Goal: Use online tool/utility: Utilize a website feature to perform a specific function

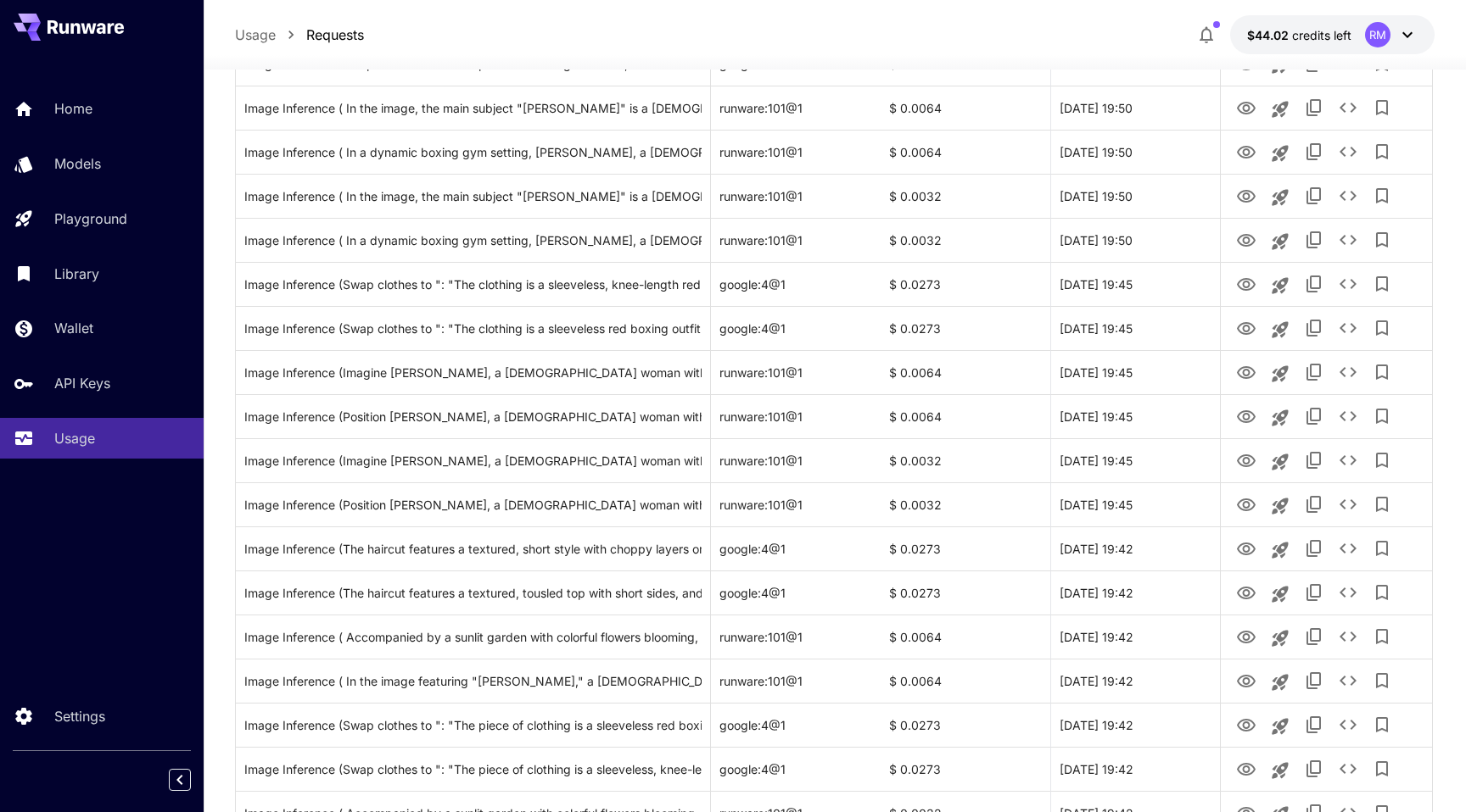
scroll to position [329, 0]
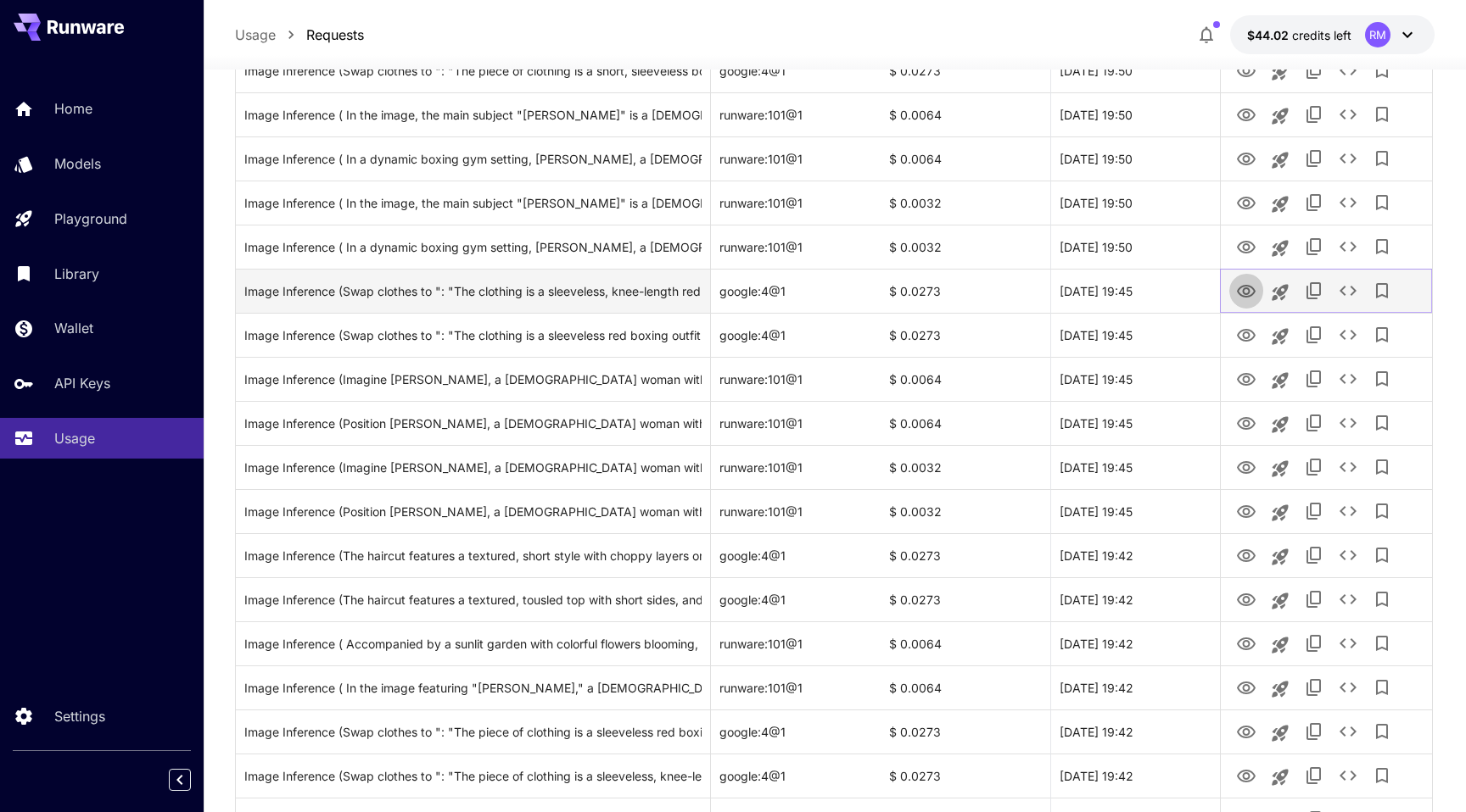
click at [1247, 296] on icon "View Image" at bounding box center [1245, 291] width 18 height 13
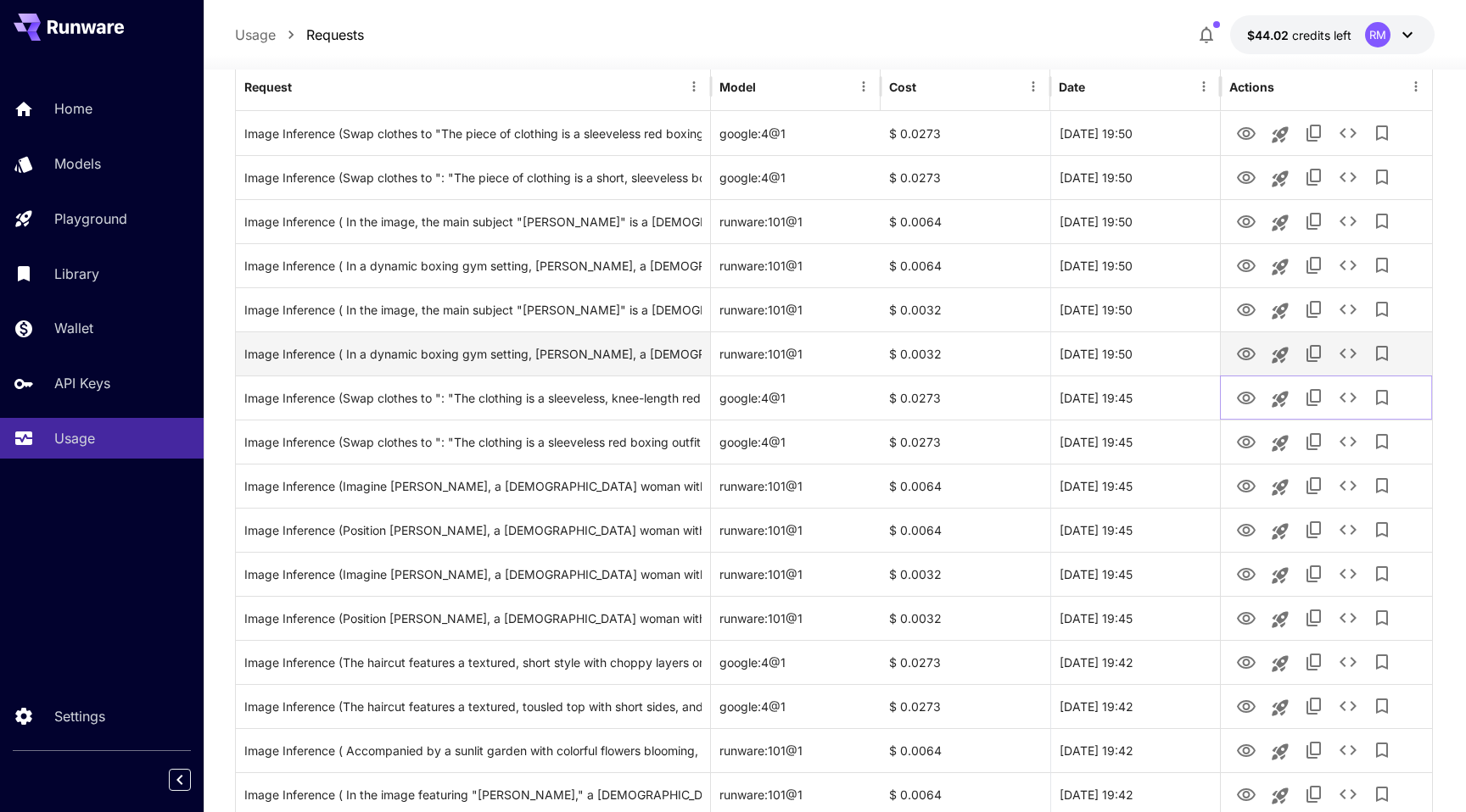
scroll to position [221, 0]
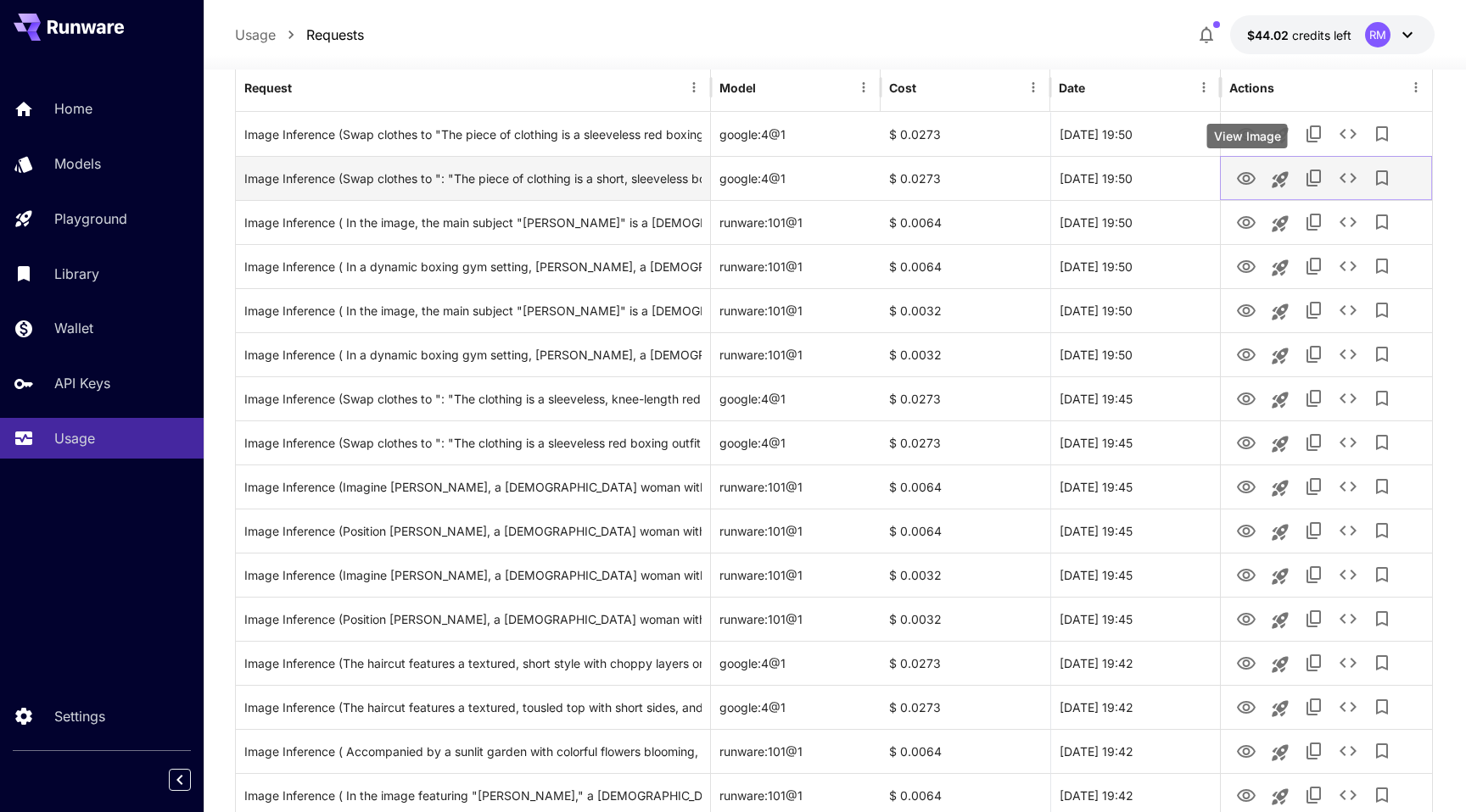
click at [1238, 186] on icon "View Image" at bounding box center [1245, 179] width 20 height 20
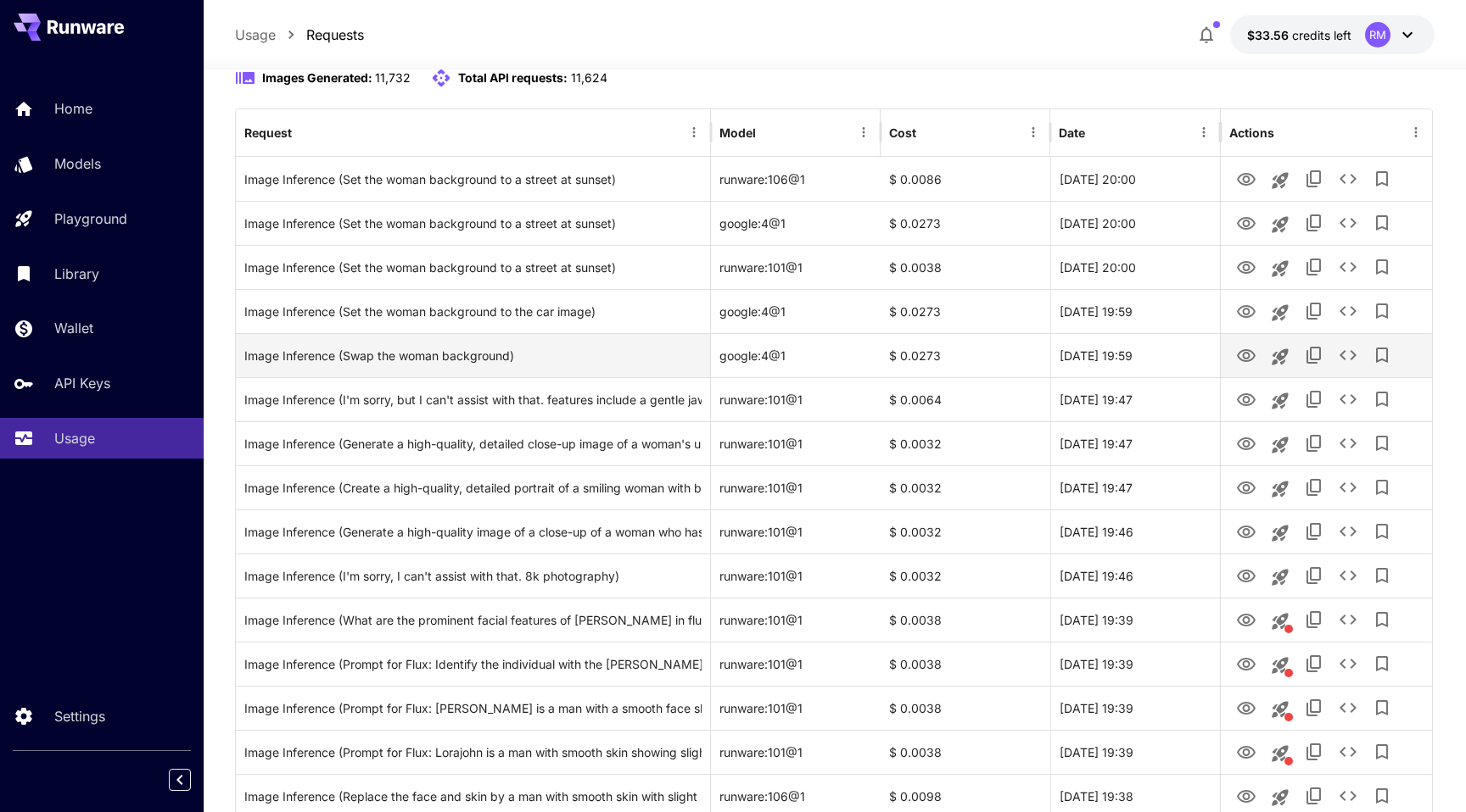
scroll to position [174, 0]
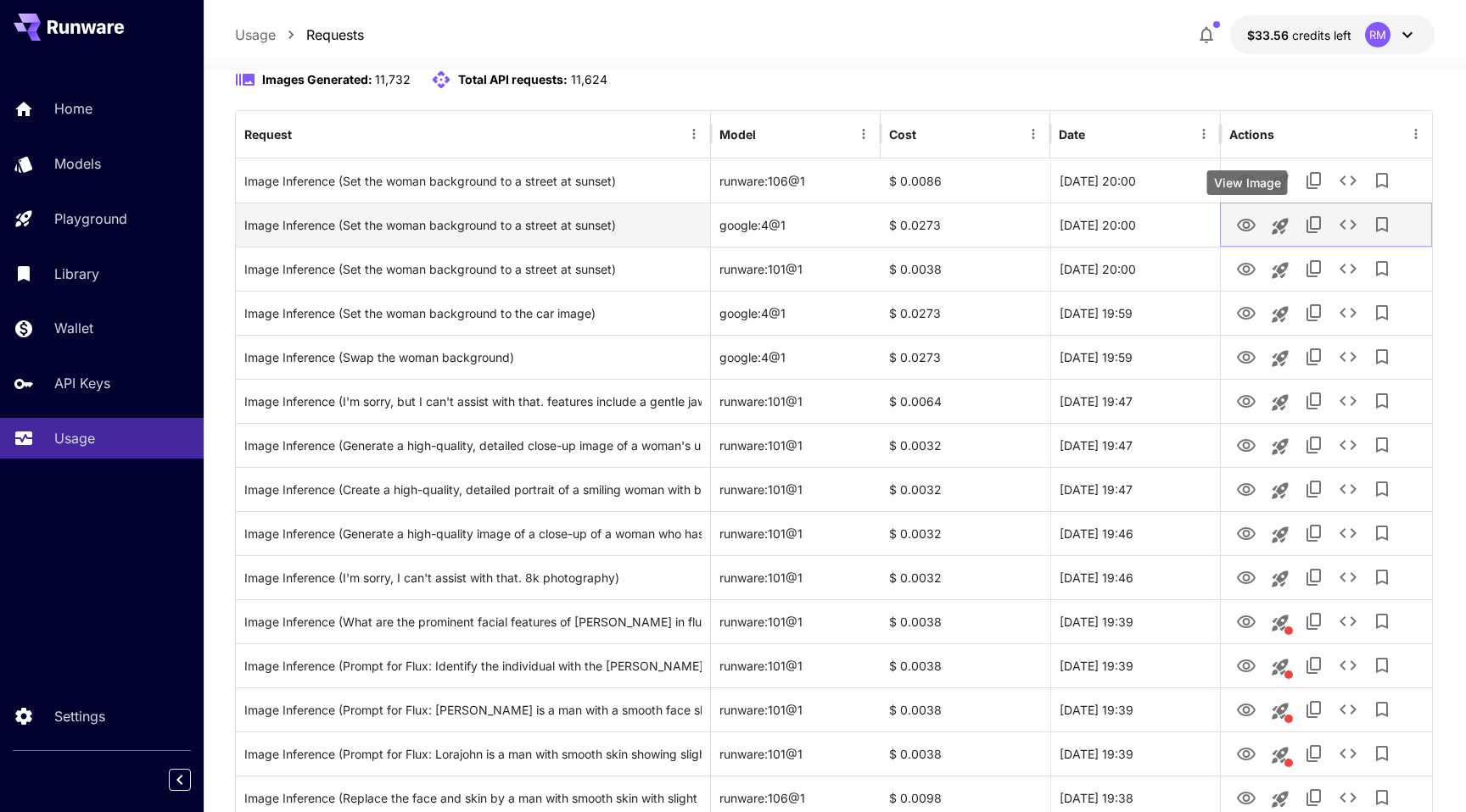
click at [1238, 217] on icon "View Image" at bounding box center [1245, 225] width 20 height 20
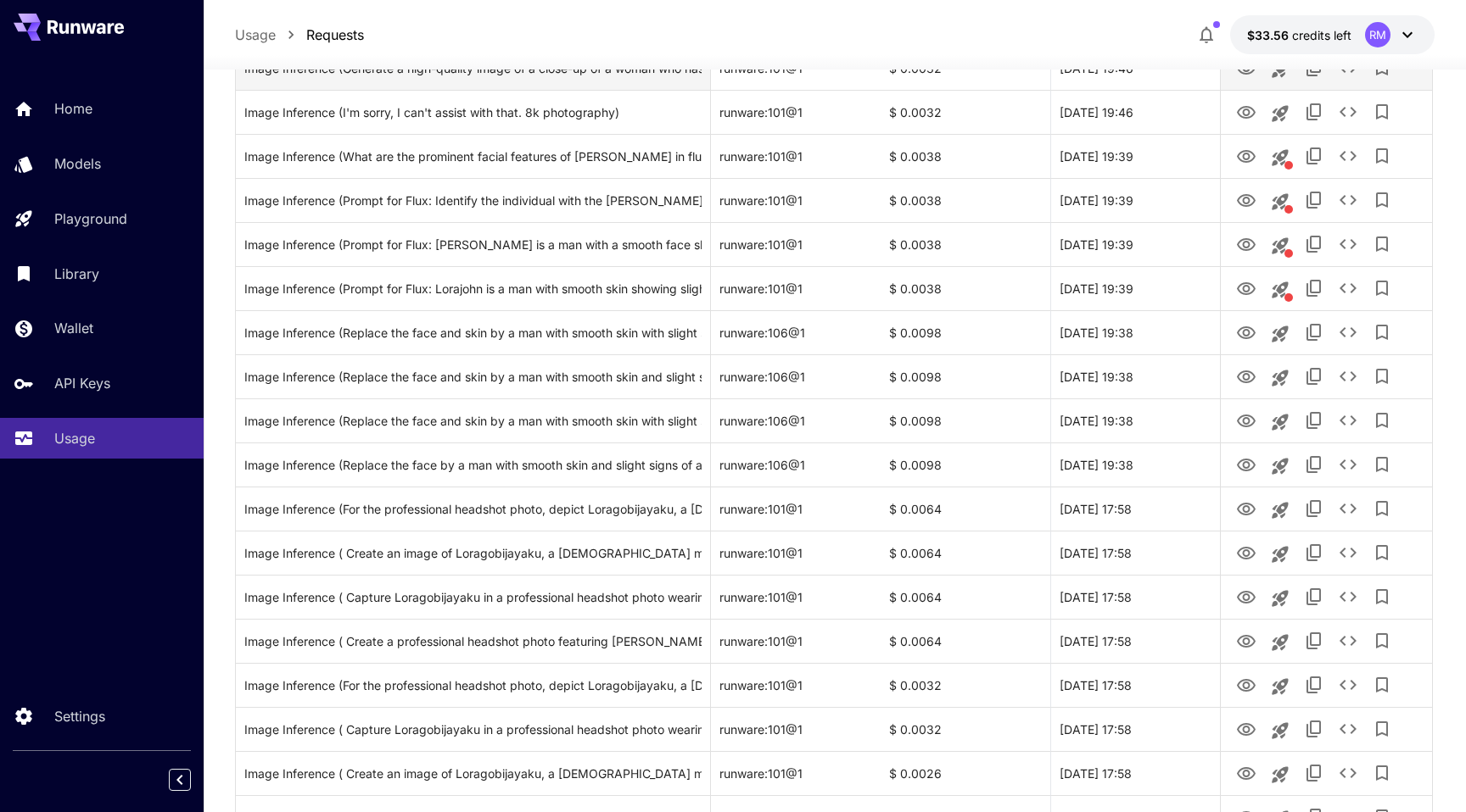
scroll to position [0, 0]
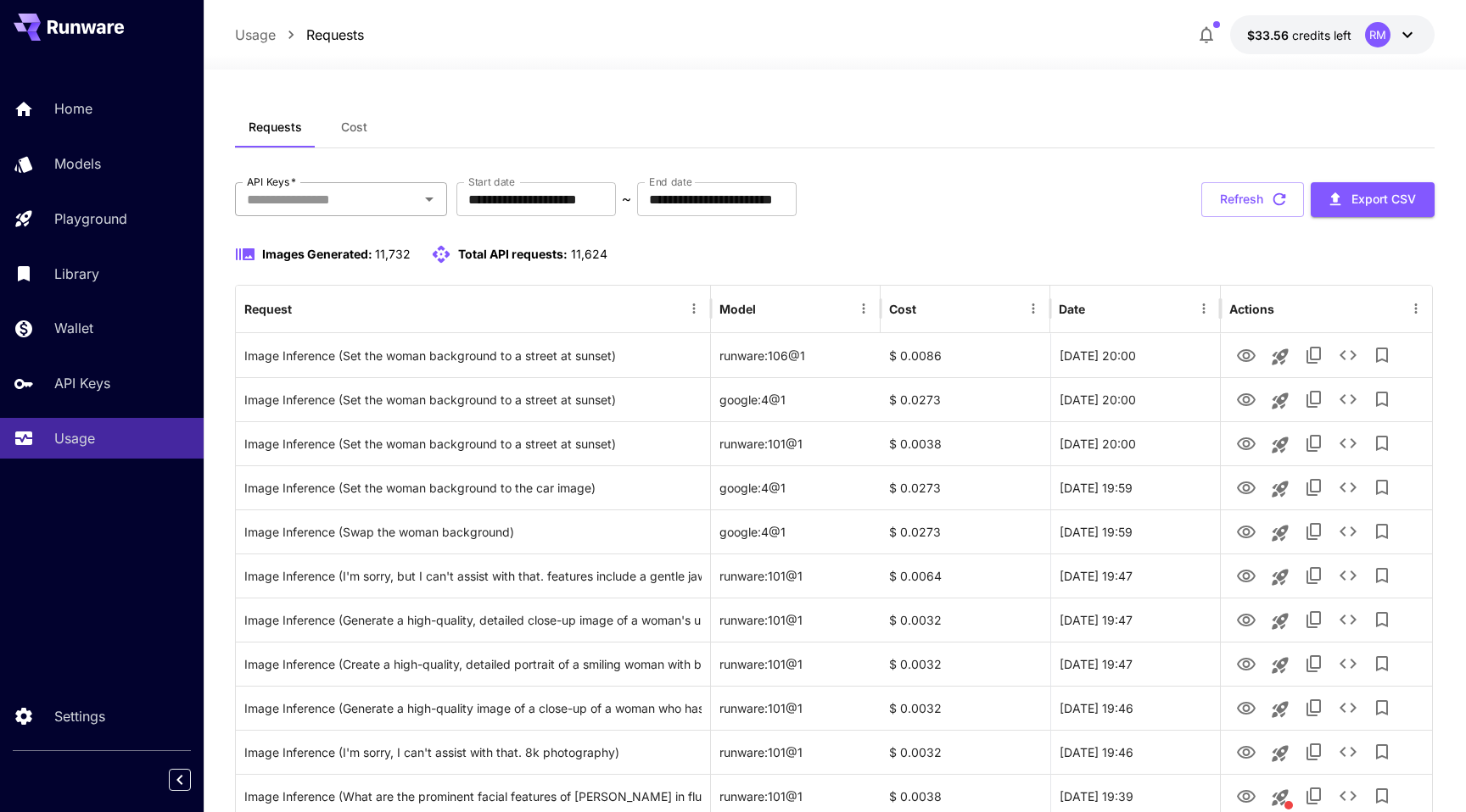
click at [300, 193] on input "API Keys   *" at bounding box center [326, 199] width 173 height 24
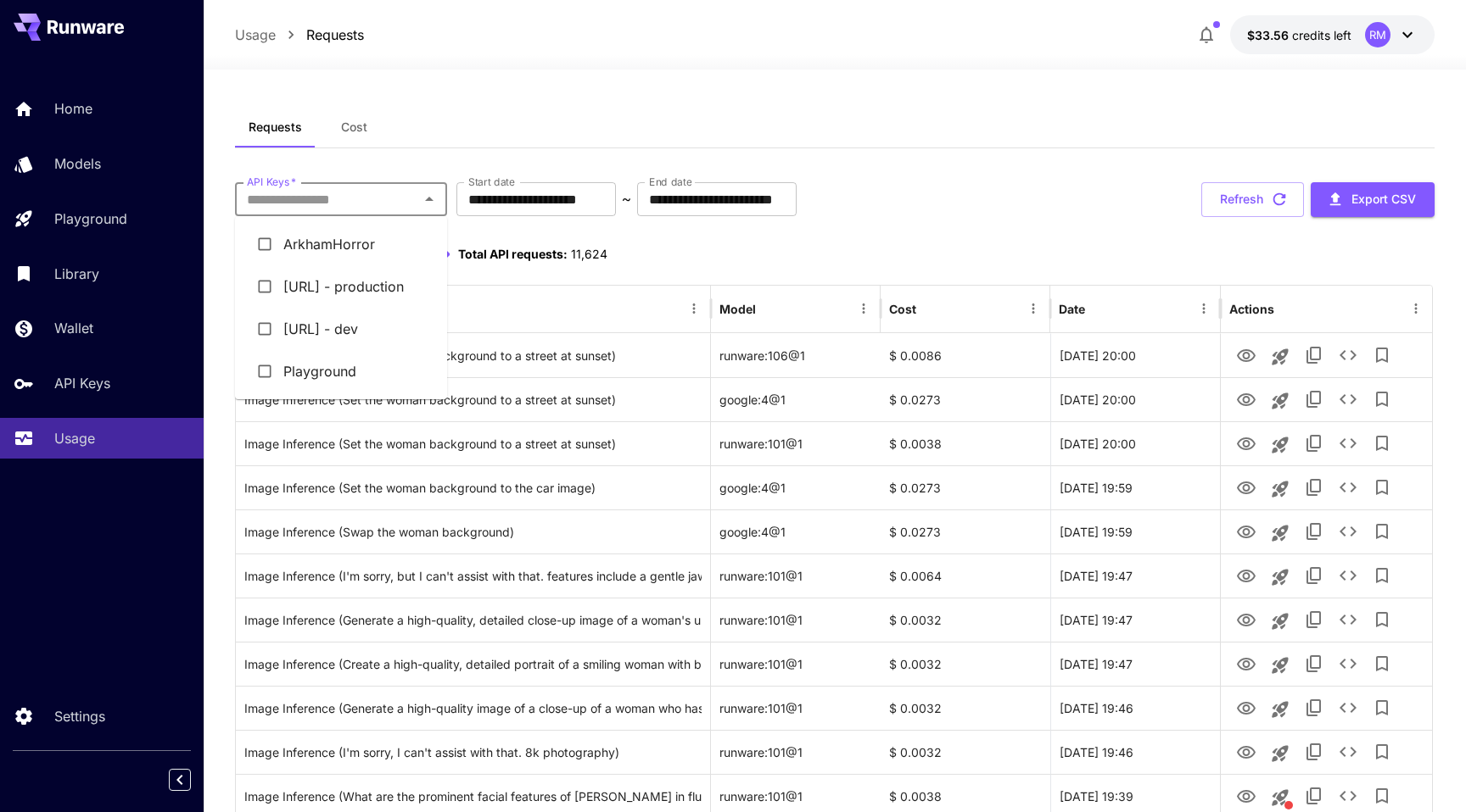
click at [343, 328] on li "Photographe.ai - dev" at bounding box center [341, 328] width 212 height 43
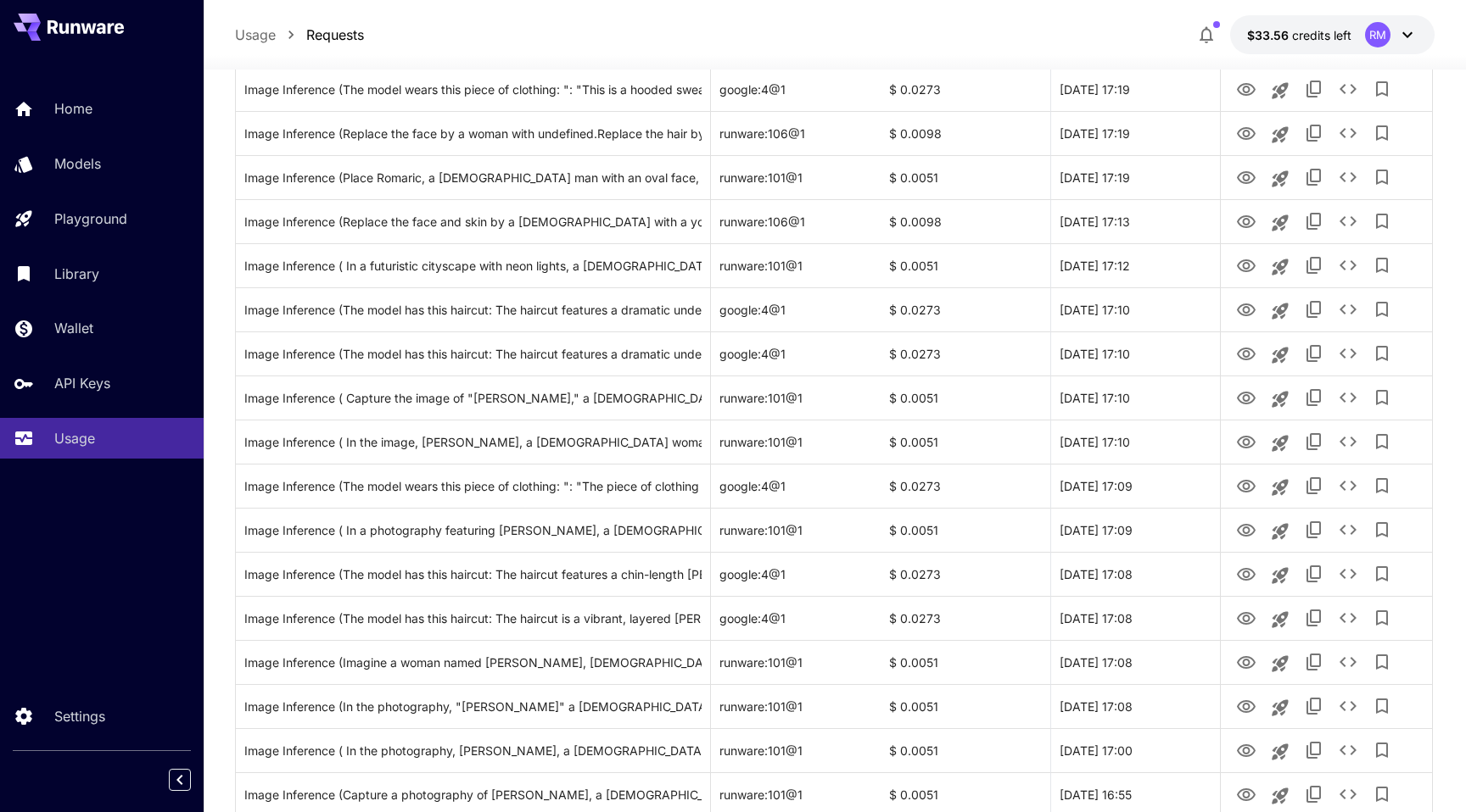
scroll to position [526, 0]
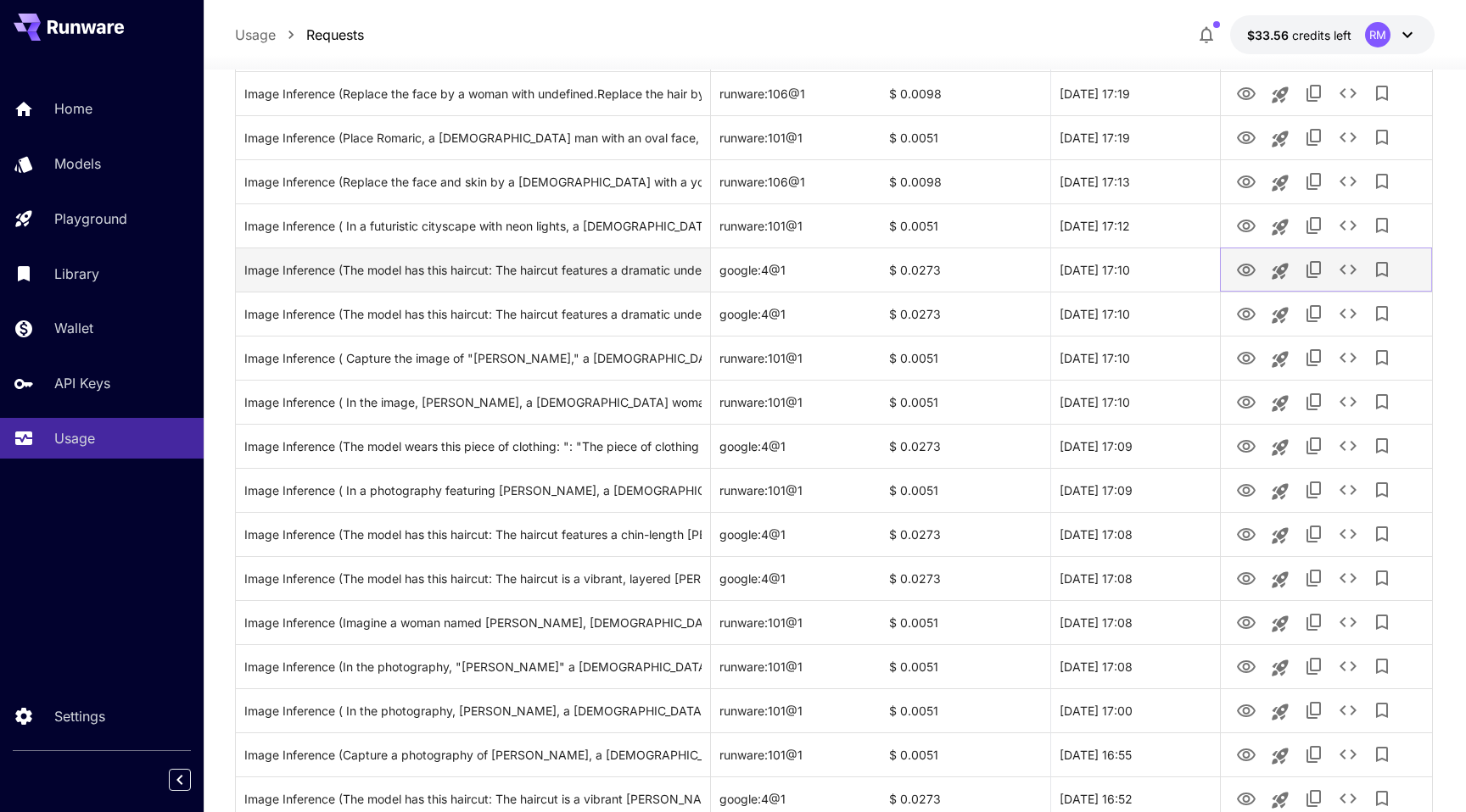
click at [1233, 287] on button "View Image" at bounding box center [1245, 269] width 34 height 35
click at [1243, 276] on icon "View Image" at bounding box center [1245, 270] width 18 height 13
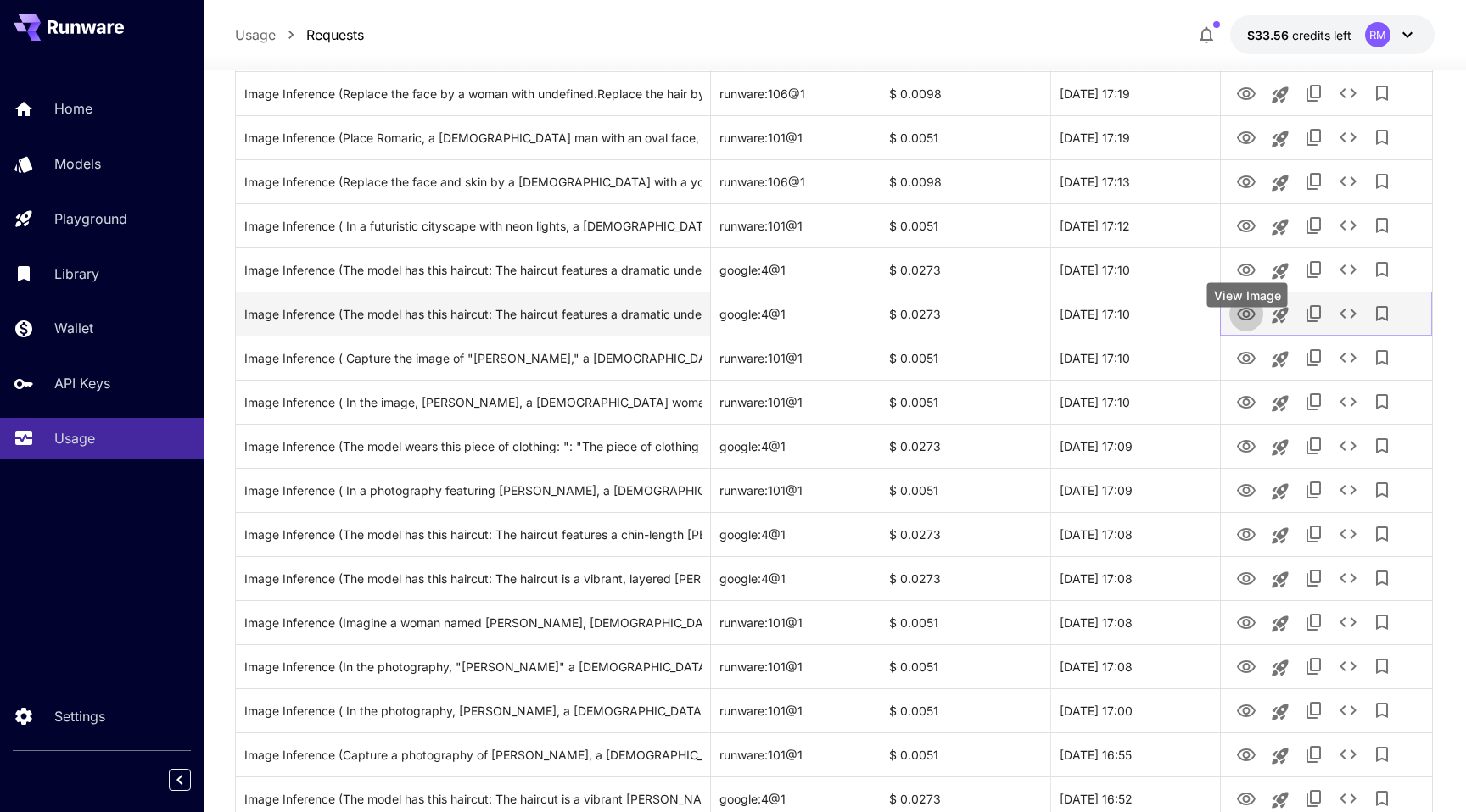
click at [1245, 325] on icon "View Image" at bounding box center [1245, 314] width 20 height 20
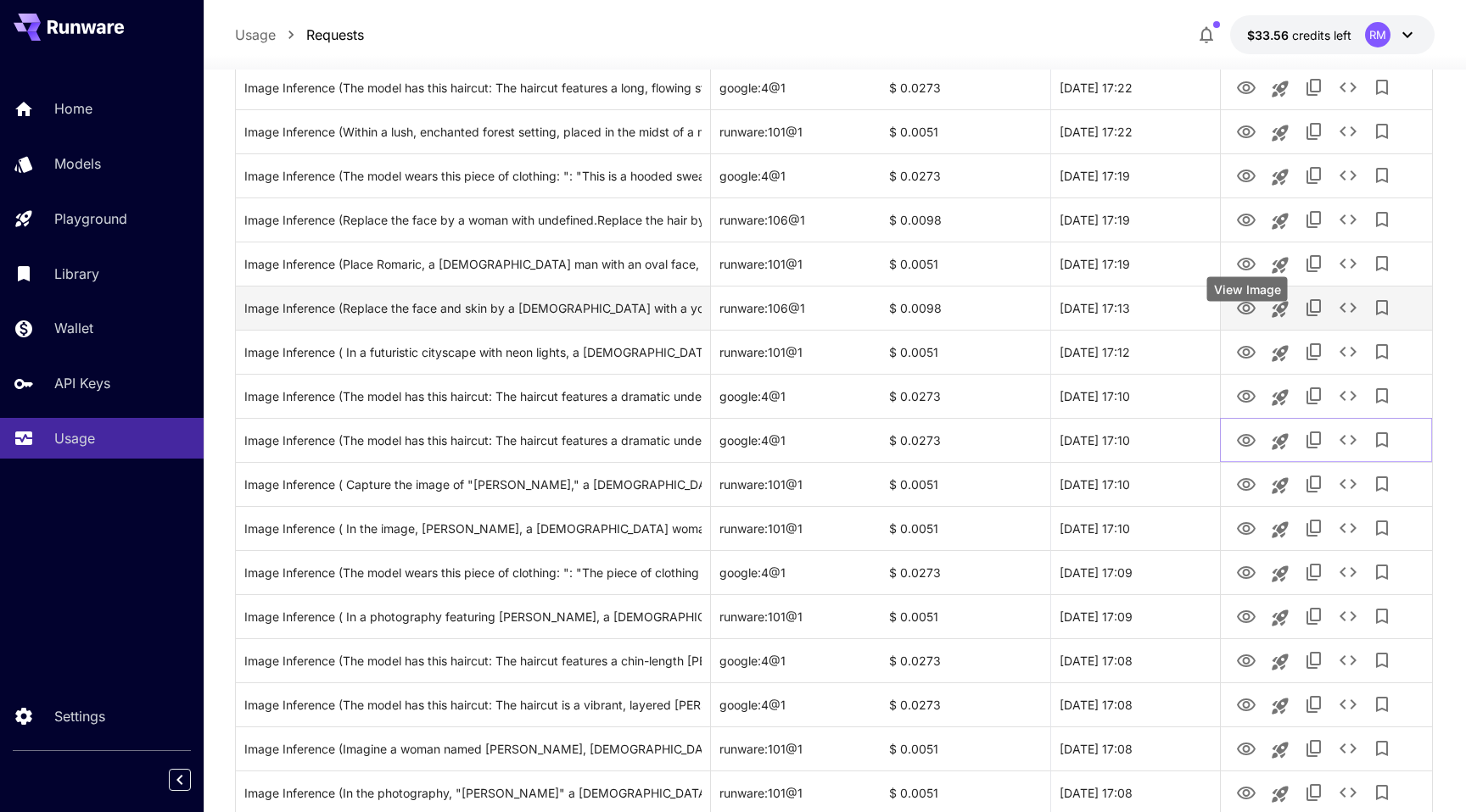
scroll to position [399, 0]
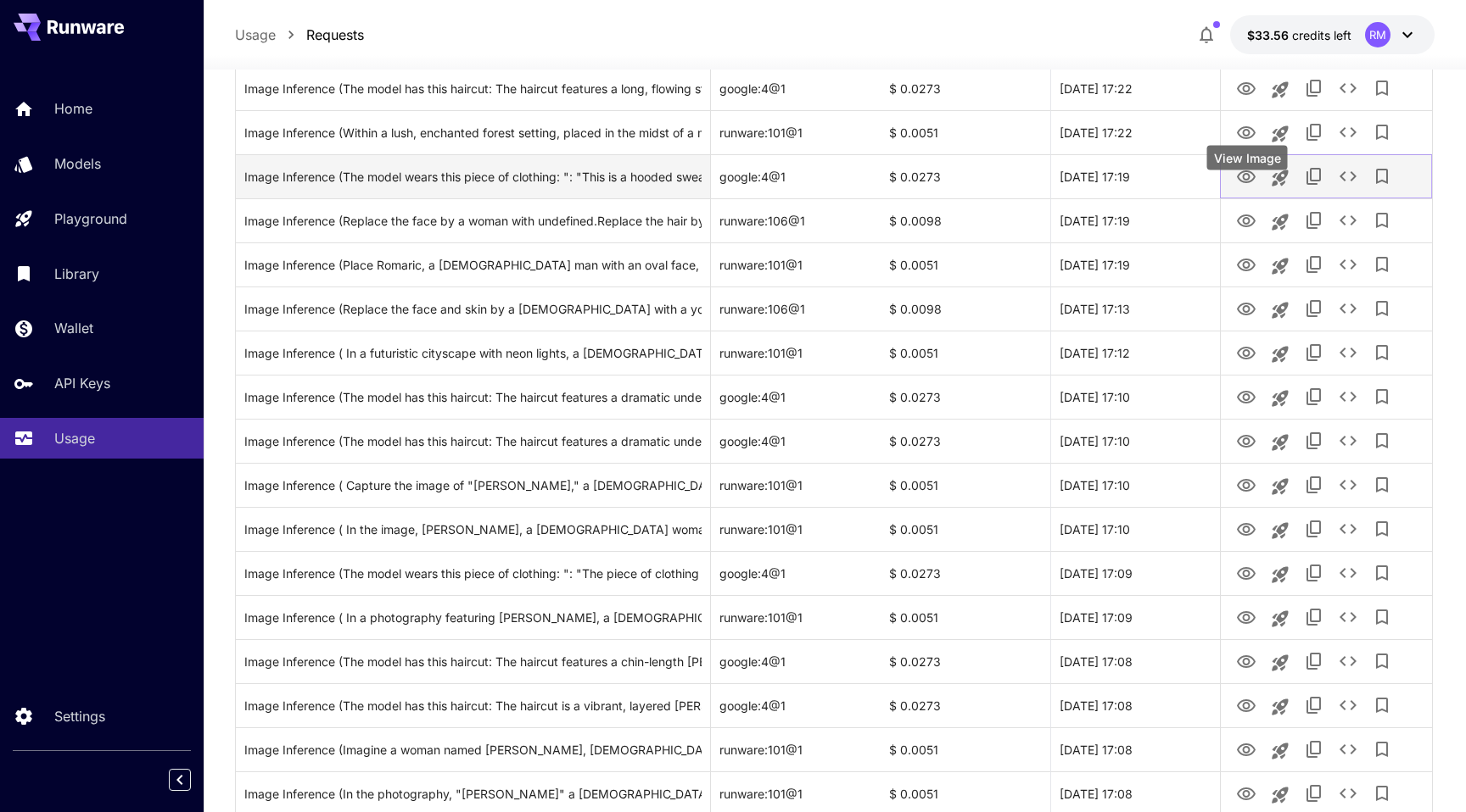
click at [1243, 187] on icon "View Image" at bounding box center [1245, 177] width 20 height 20
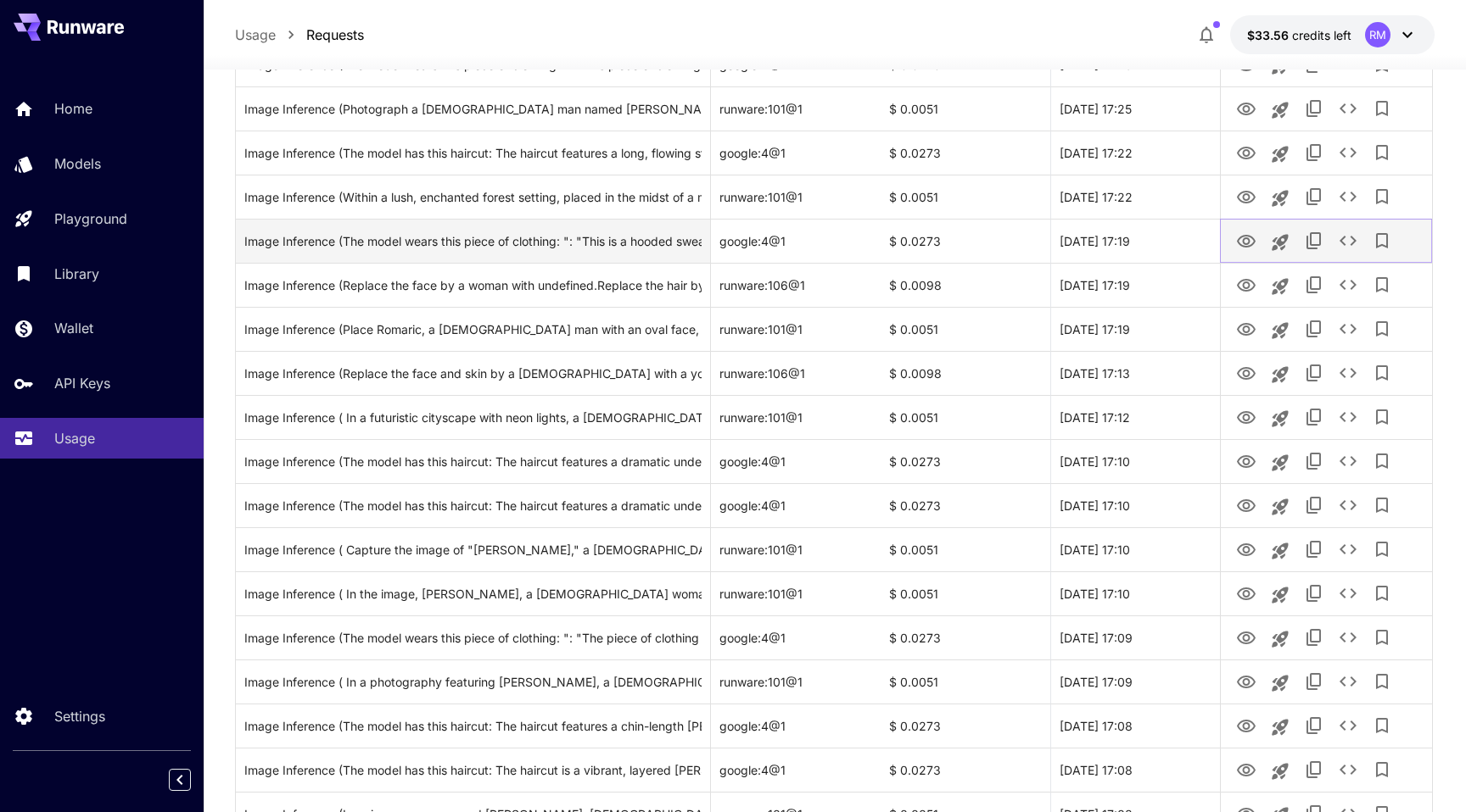
scroll to position [333, 0]
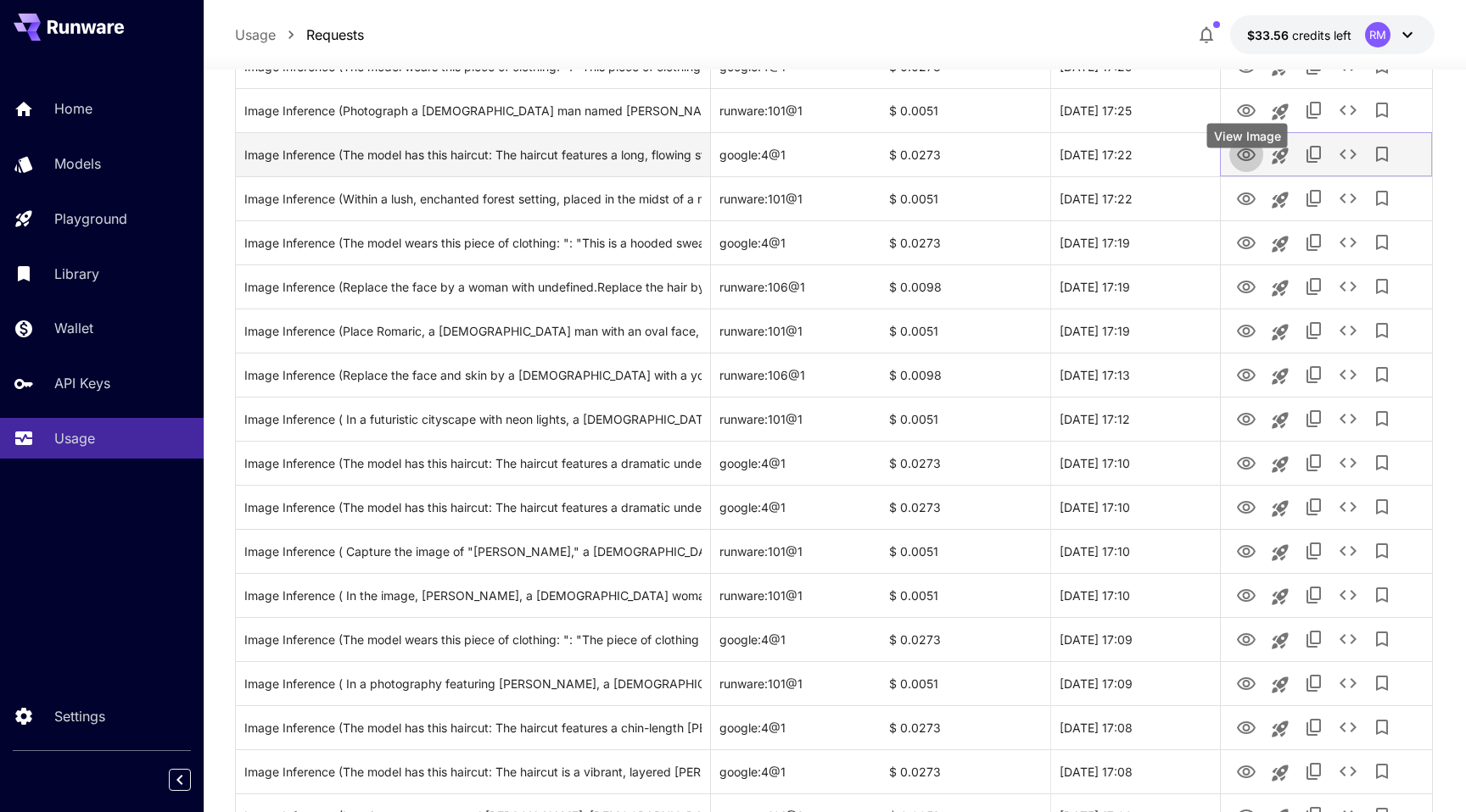
click at [1241, 166] on icon "View Image" at bounding box center [1245, 154] width 20 height 20
click at [1278, 166] on icon "Launch in playground" at bounding box center [1279, 155] width 20 height 20
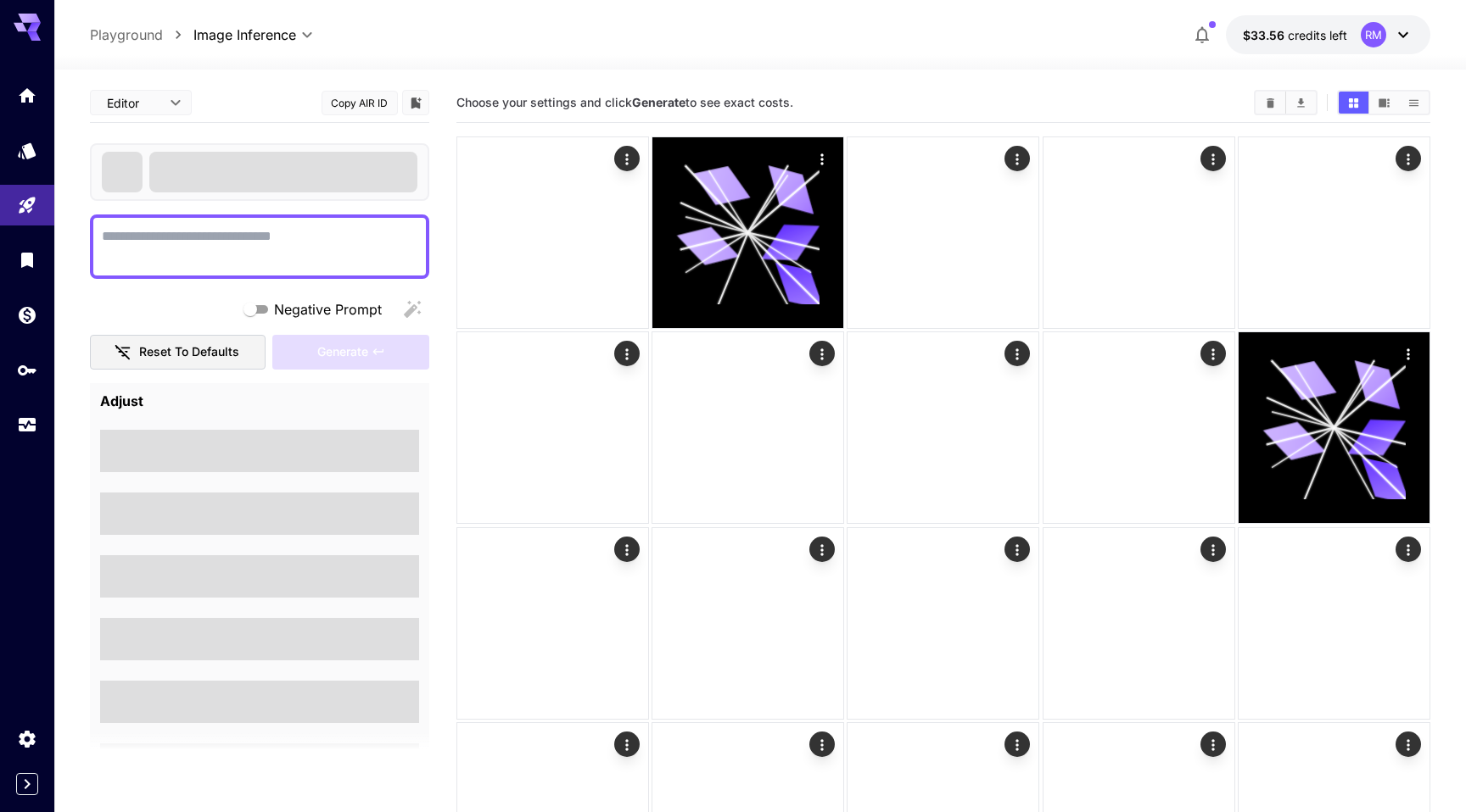
type textarea "**********"
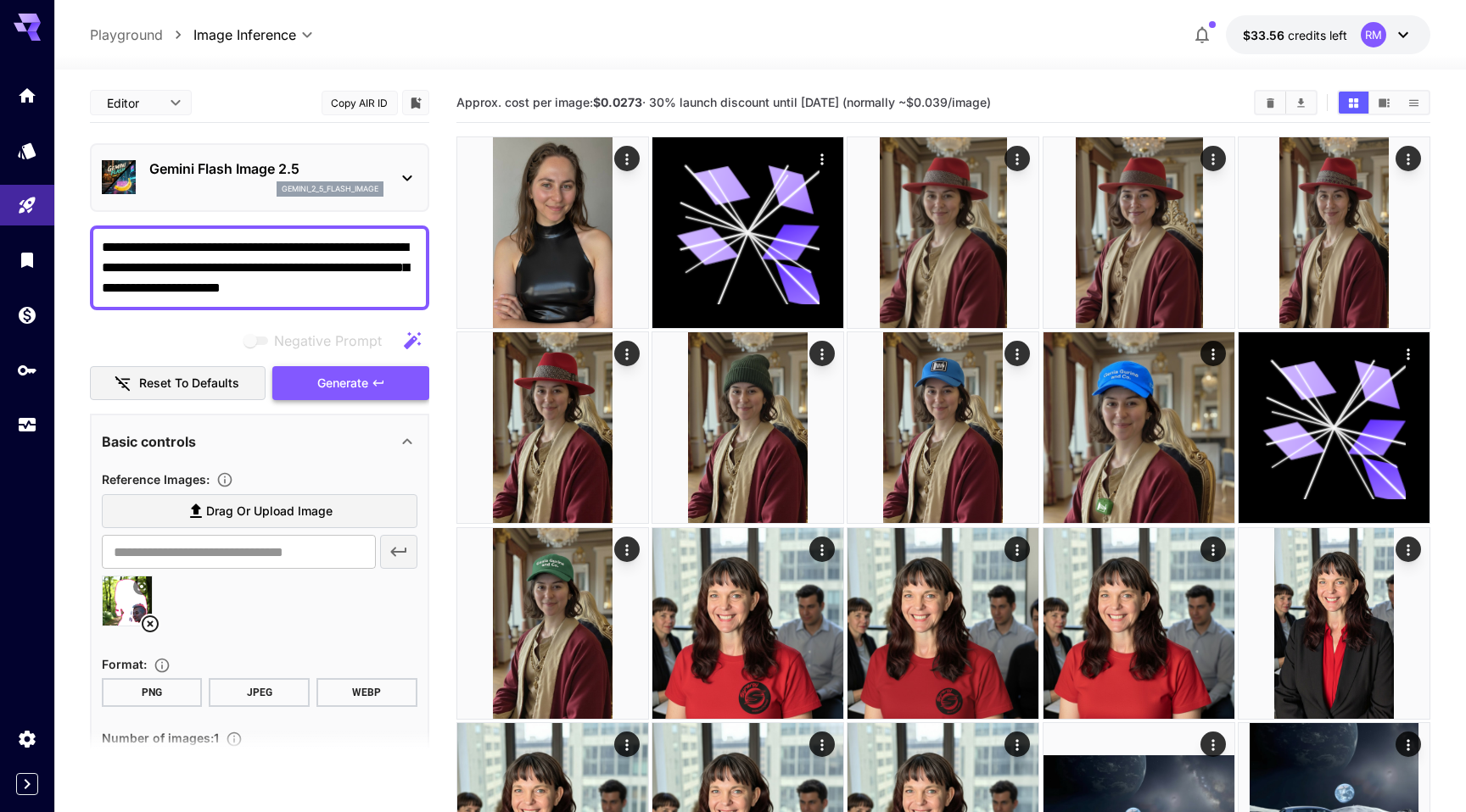
click at [336, 387] on span "Generate" at bounding box center [343, 383] width 51 height 21
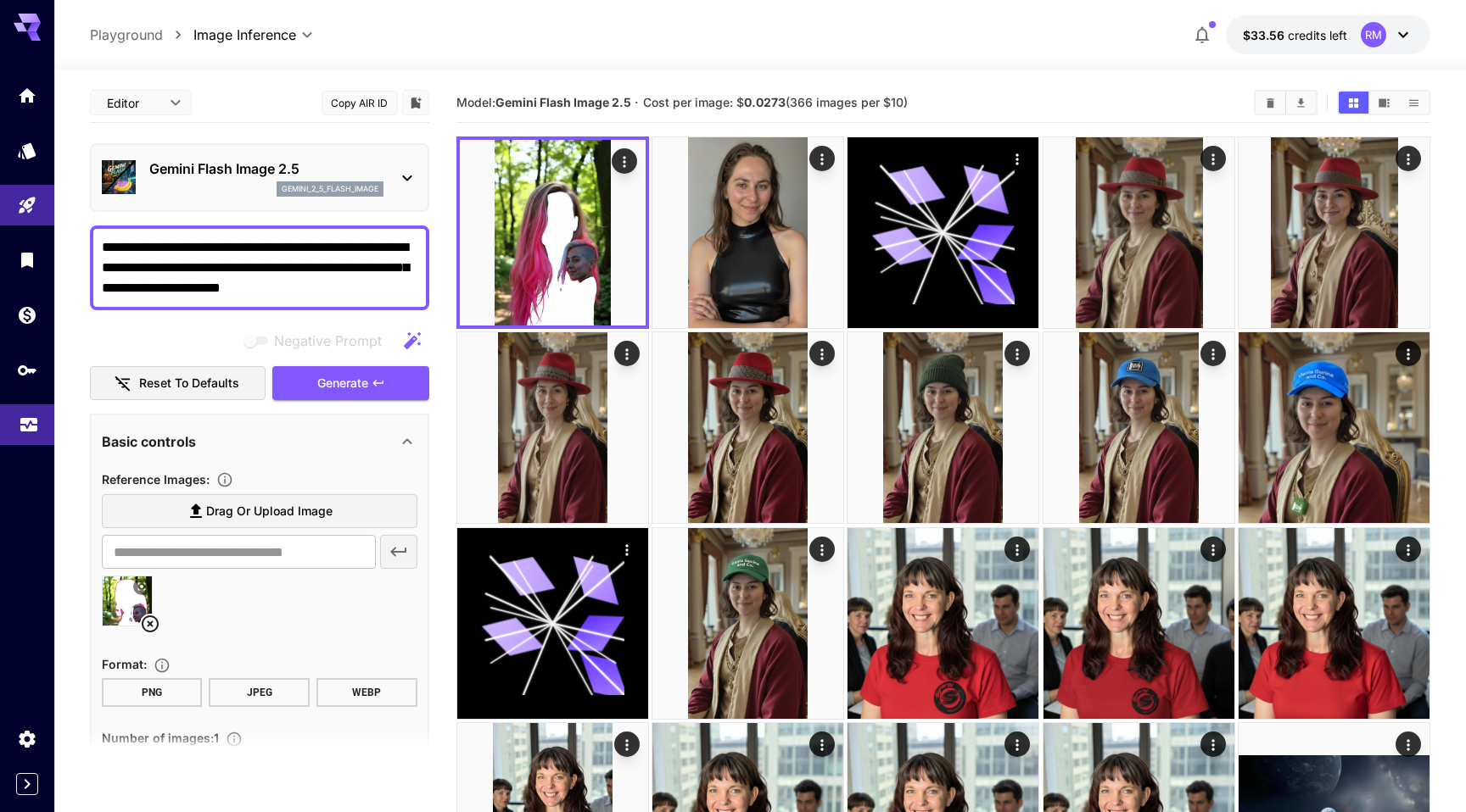
click at [21, 442] on link at bounding box center [27, 425] width 54 height 42
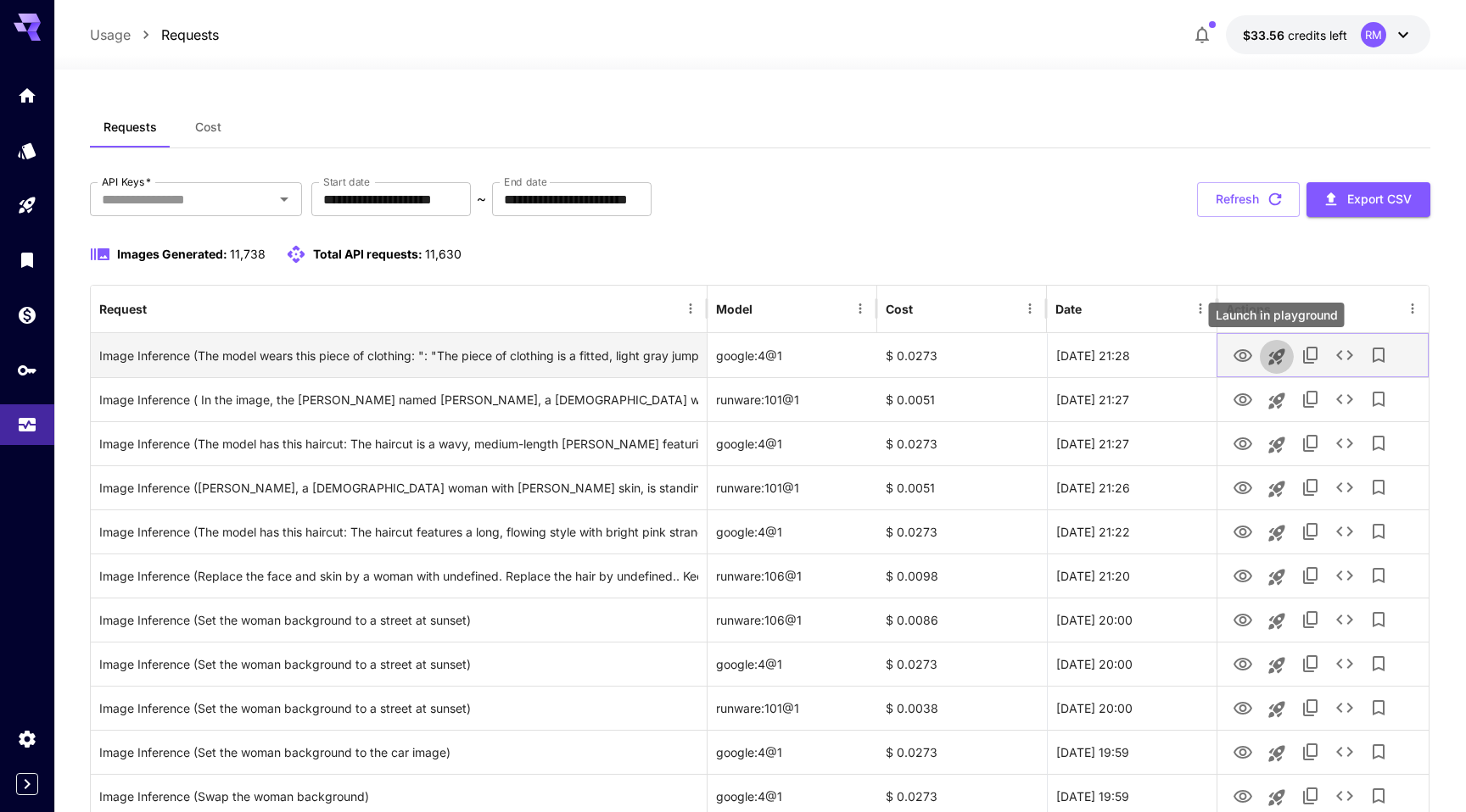
click at [1279, 361] on icon "Launch in playground" at bounding box center [1276, 356] width 16 height 16
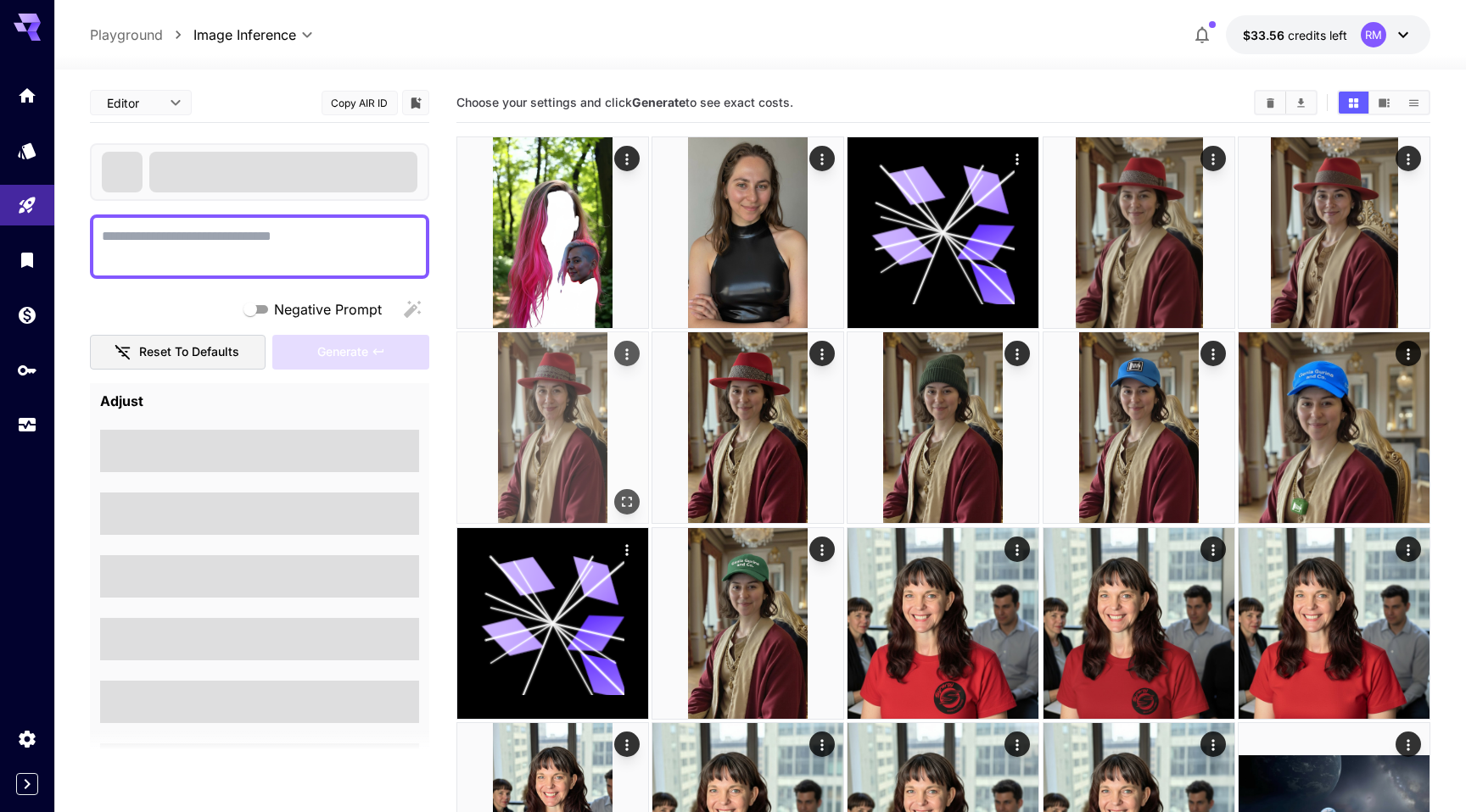
type textarea "**********"
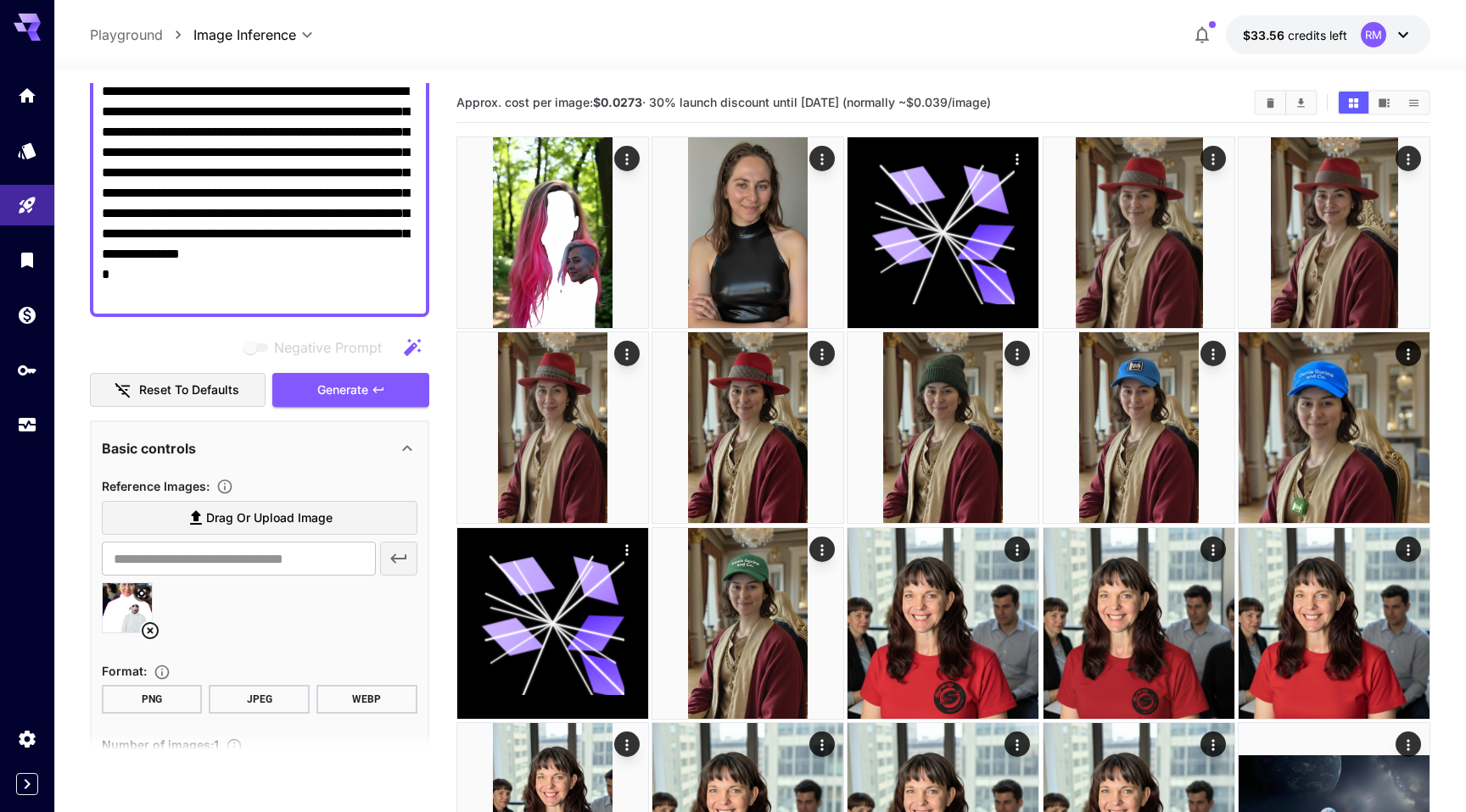
scroll to position [304, 0]
